Goal: Check status: Check status

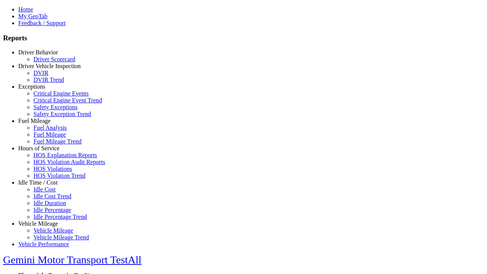
click at [44, 56] on link "Driver Behavior" at bounding box center [38, 52] width 40 height 6
click at [49, 62] on link "Driver Scorecard" at bounding box center [54, 59] width 42 height 6
